Goal: Task Accomplishment & Management: Complete application form

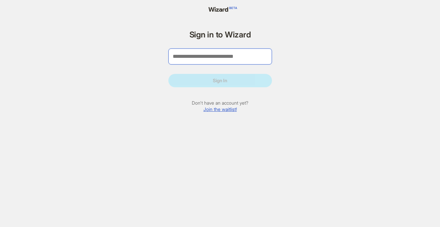
click at [232, 51] on input "tel" at bounding box center [219, 56] width 103 height 16
click at [252, 47] on form "Sign in to Wizard Sign In Don't have an account yet? Join the waitlist!" at bounding box center [219, 73] width 103 height 86
click at [221, 110] on link "Join the waitlist!" at bounding box center [219, 109] width 33 height 6
click at [200, 53] on input "tel" at bounding box center [219, 56] width 103 height 16
click at [173, 40] on form "Sign in to Wizard Sign In Don't have an account yet? Join the waitlist!" at bounding box center [219, 73] width 103 height 86
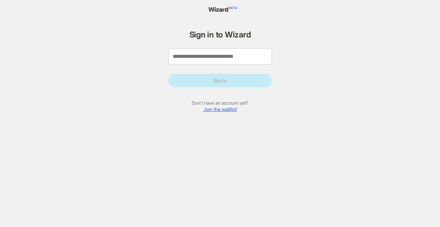
click at [210, 111] on link "Join the waitlist!" at bounding box center [219, 109] width 33 height 6
